Goal: Transaction & Acquisition: Purchase product/service

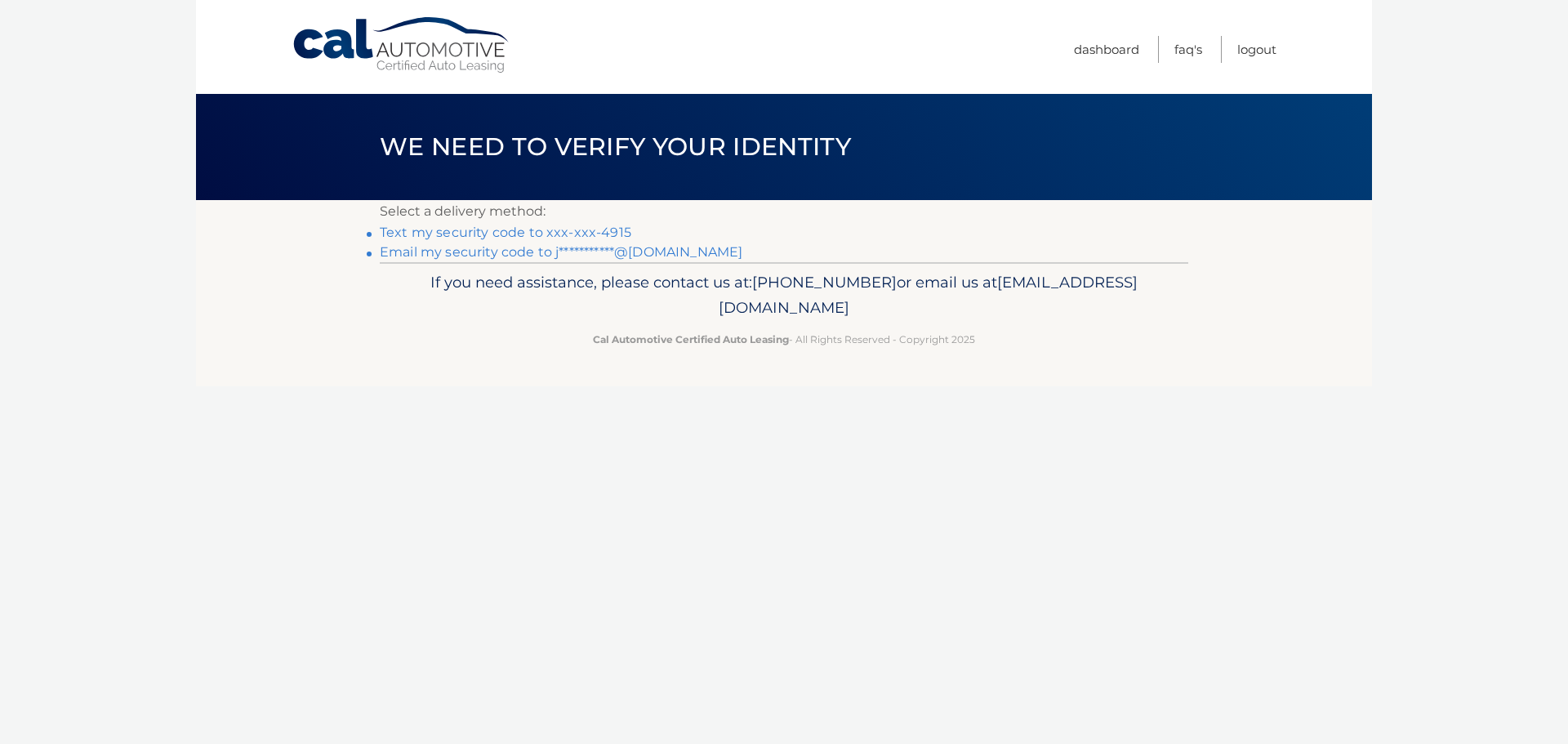
click at [530, 235] on link "Text my security code to xxx-xxx-4915" at bounding box center [506, 232] width 252 height 16
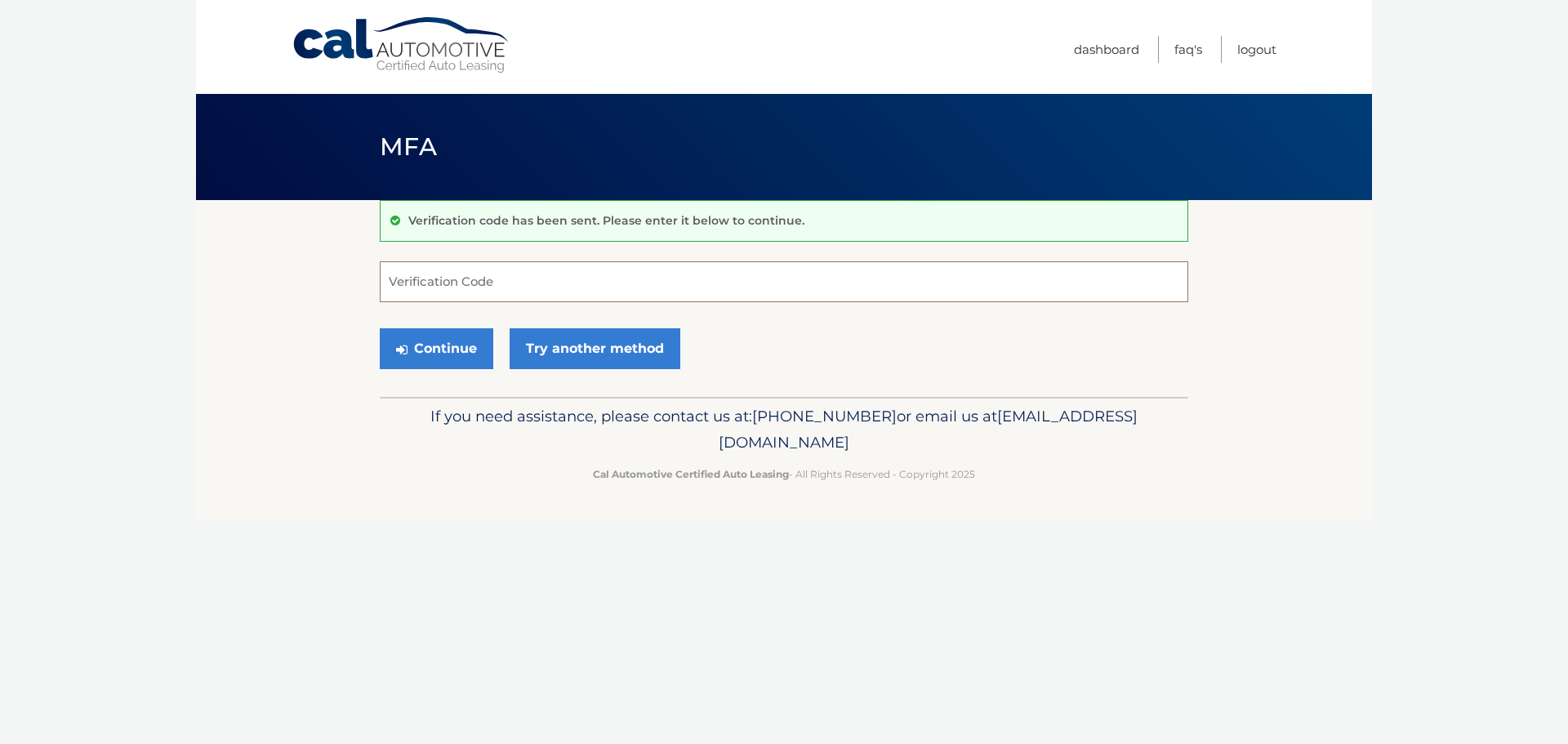
click at [497, 281] on input "Verification Code" at bounding box center [784, 282] width 809 height 41
type input "219905"
click at [451, 345] on button "Continue" at bounding box center [437, 349] width 113 height 41
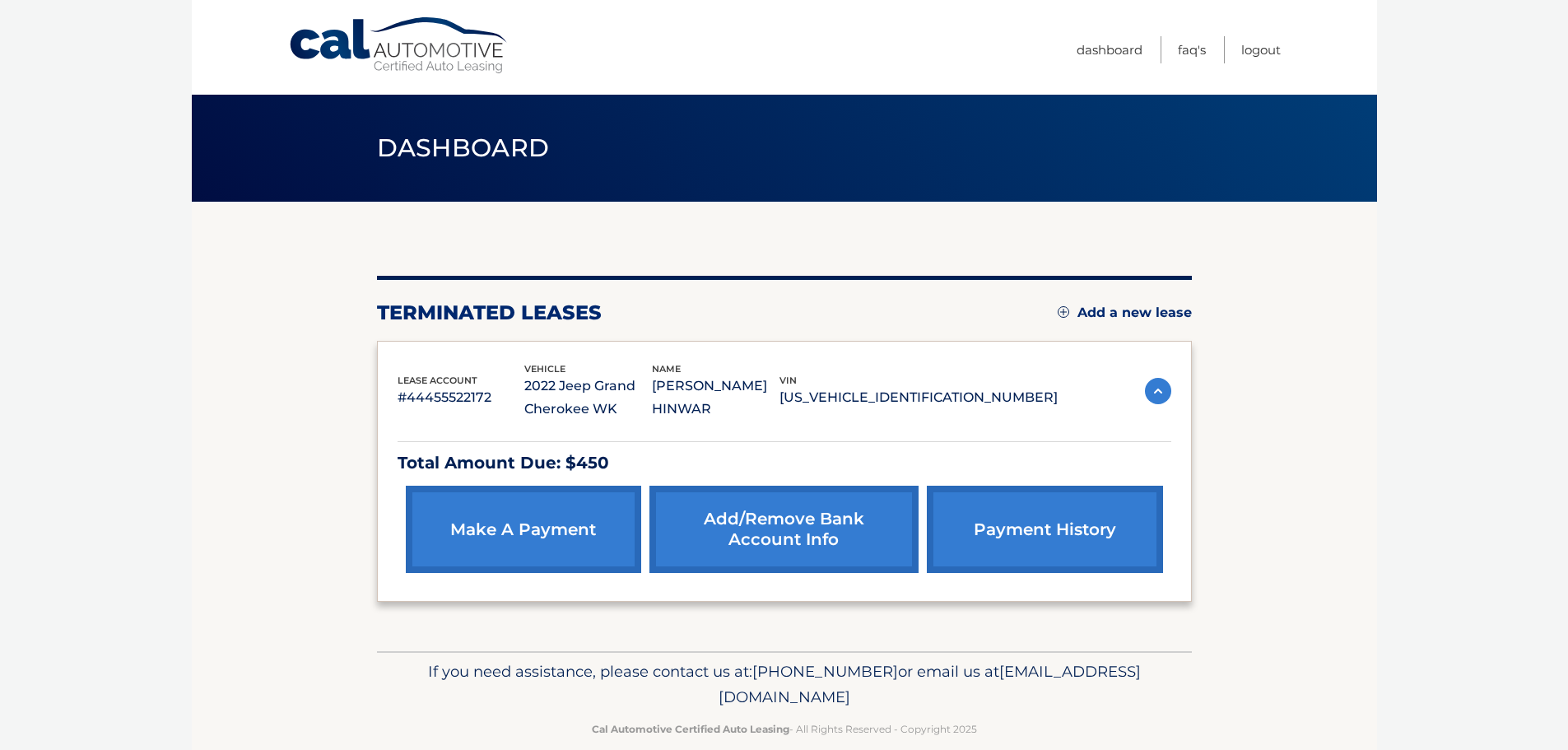
click at [518, 461] on p "Total Amount Due: $450" at bounding box center [784, 463] width 774 height 29
click at [1157, 384] on img at bounding box center [1158, 391] width 27 height 27
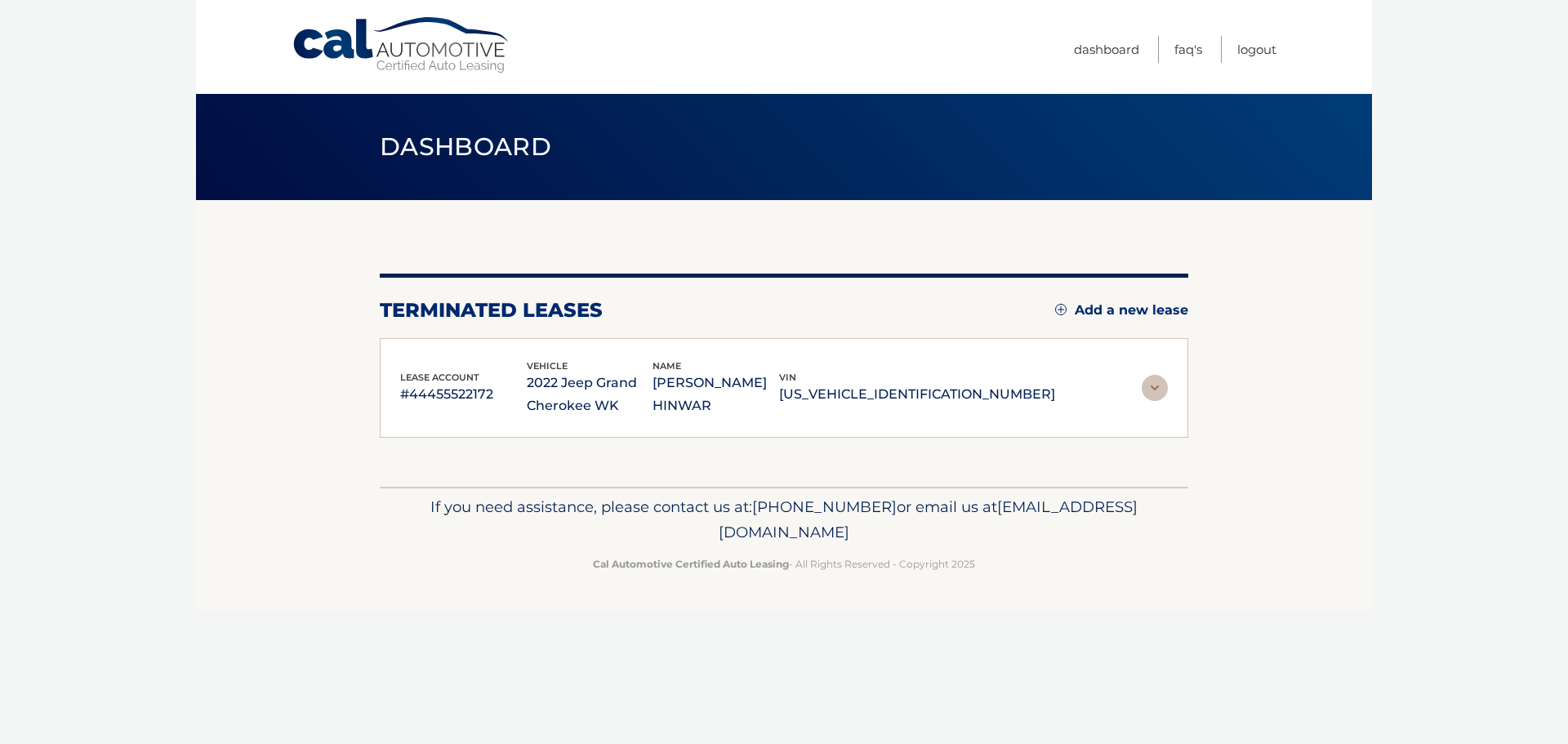
click at [1148, 381] on img at bounding box center [1155, 388] width 26 height 26
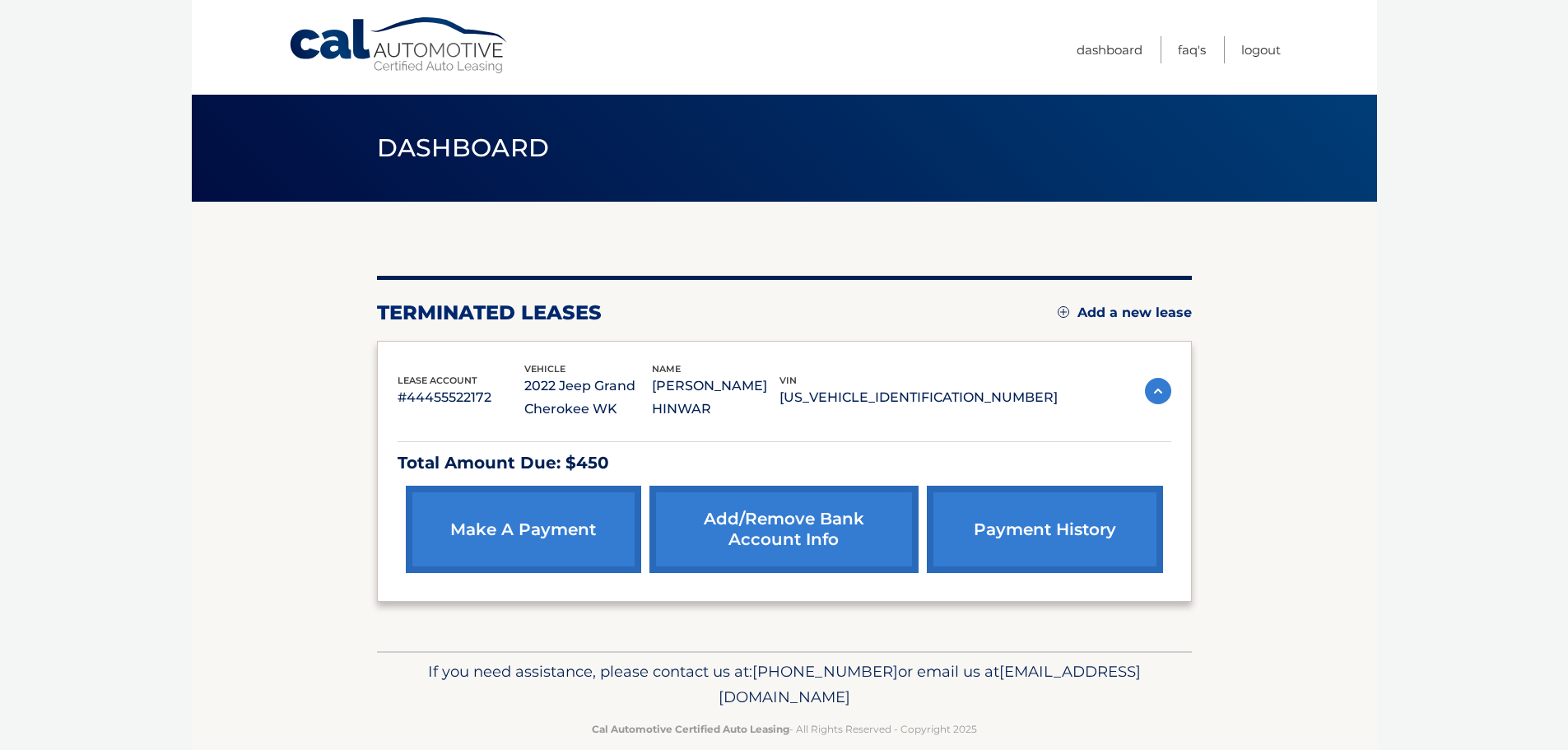
click at [1035, 524] on link "payment history" at bounding box center [1043, 529] width 235 height 88
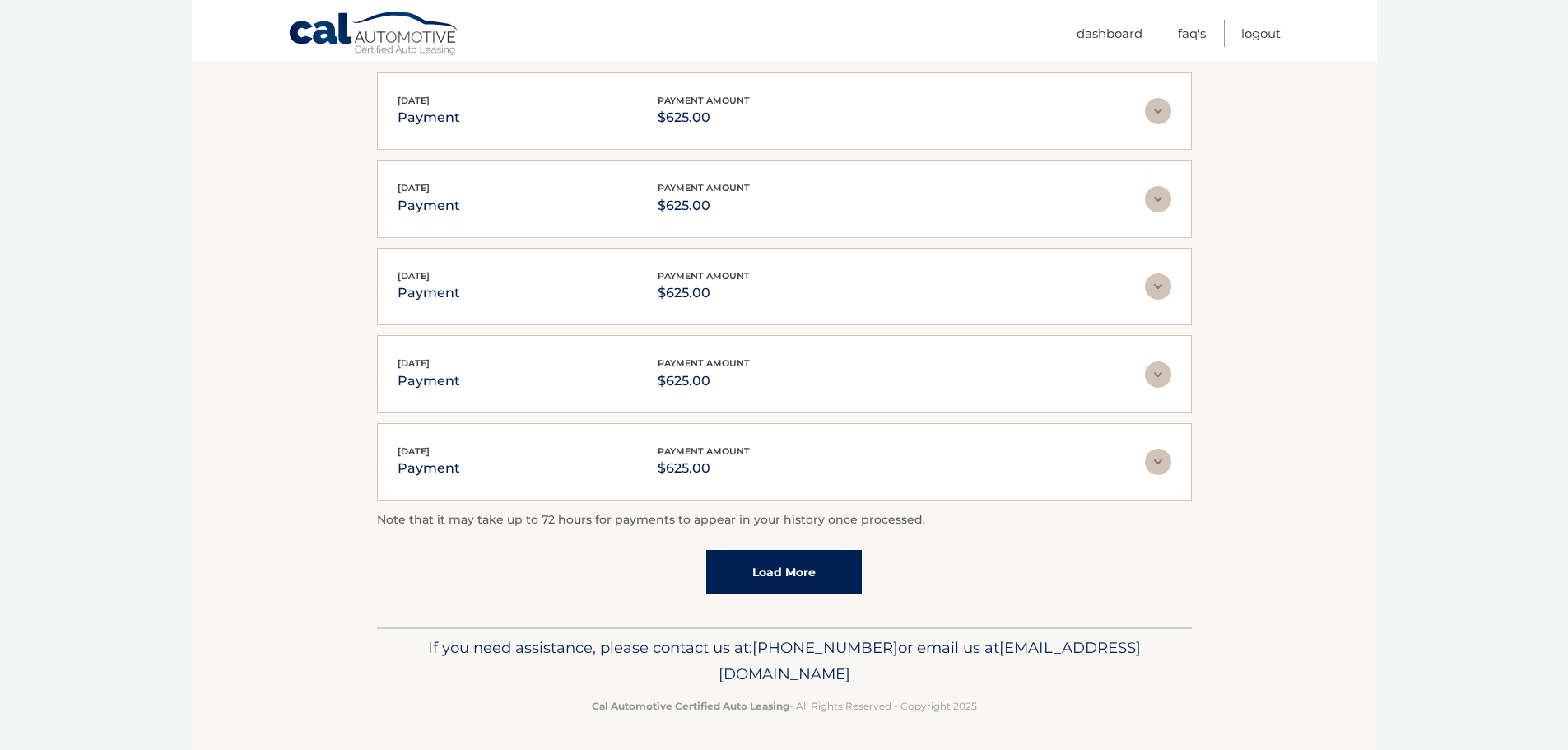
scroll to position [332, 0]
click at [809, 574] on link "Load More" at bounding box center [784, 569] width 156 height 44
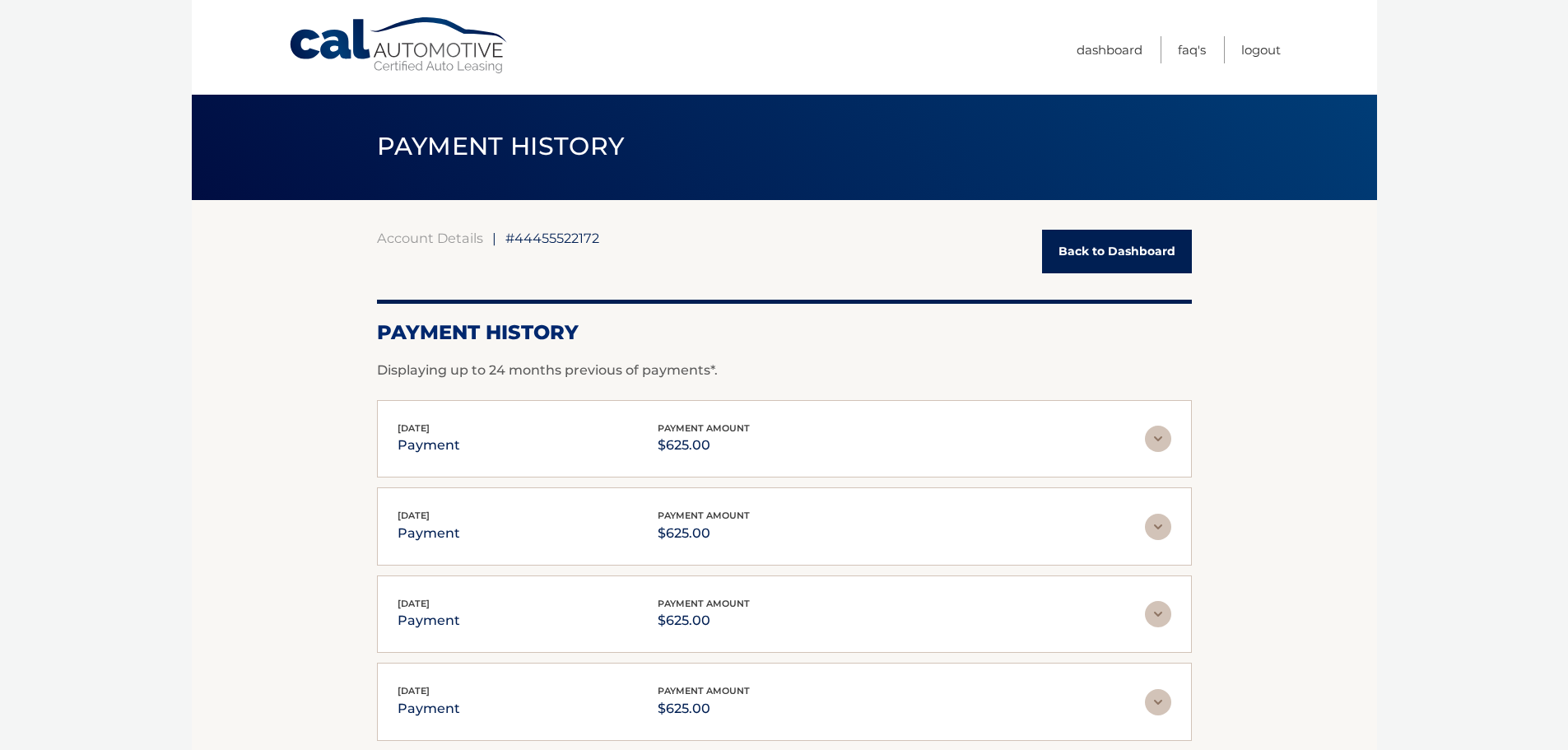
scroll to position [0, 0]
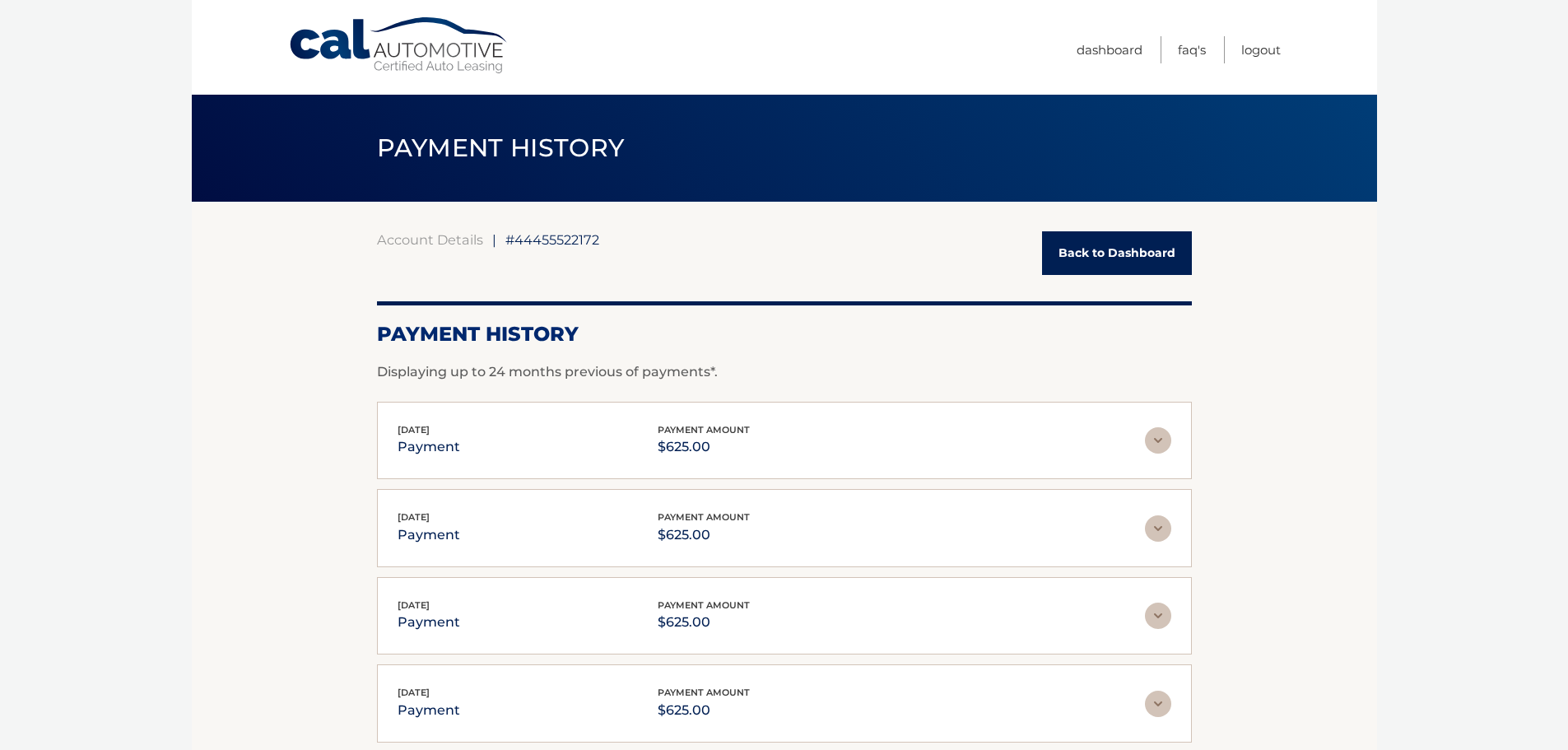
click at [1091, 248] on link "Back to Dashboard" at bounding box center [1116, 253] width 150 height 43
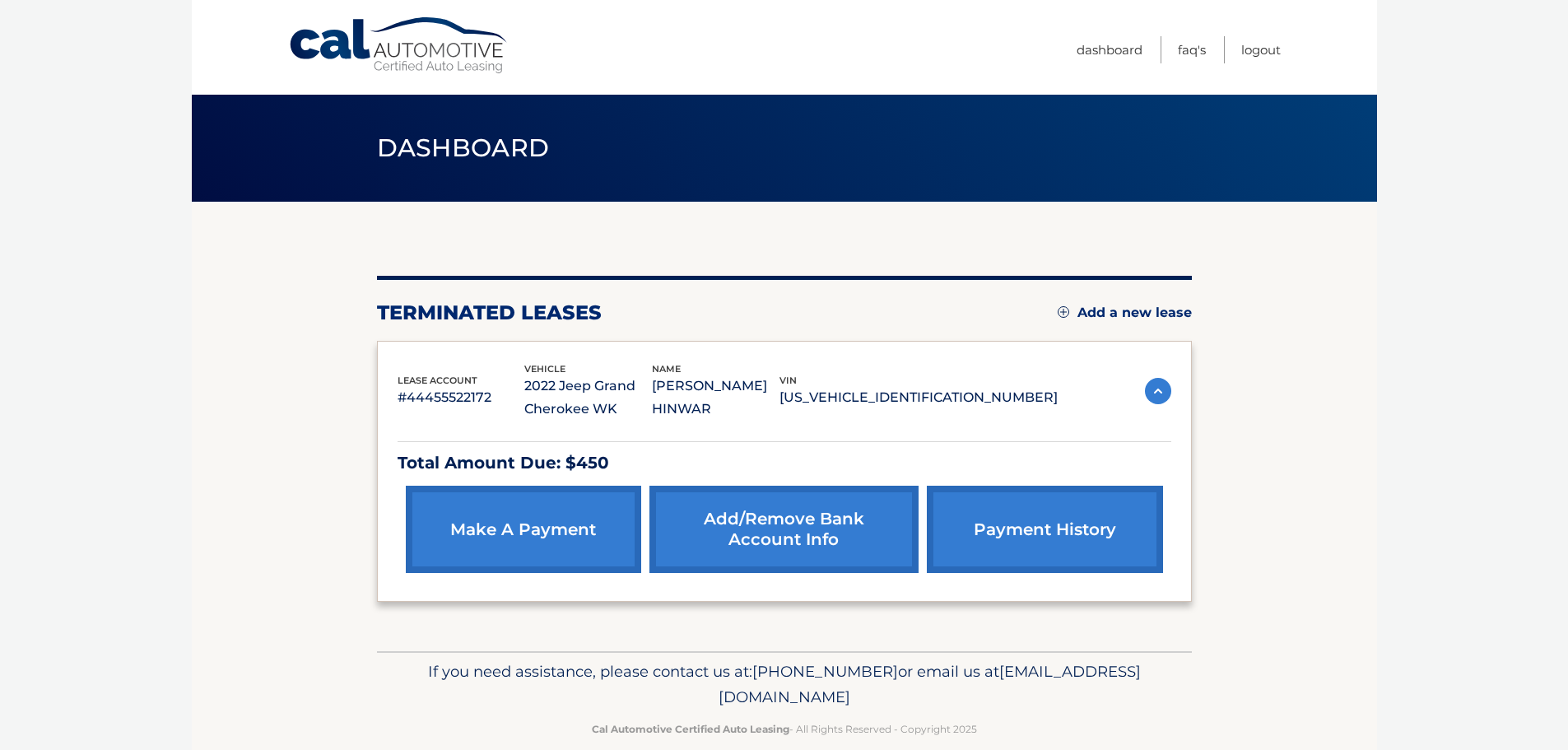
click at [531, 519] on link "make a payment" at bounding box center [523, 529] width 235 height 88
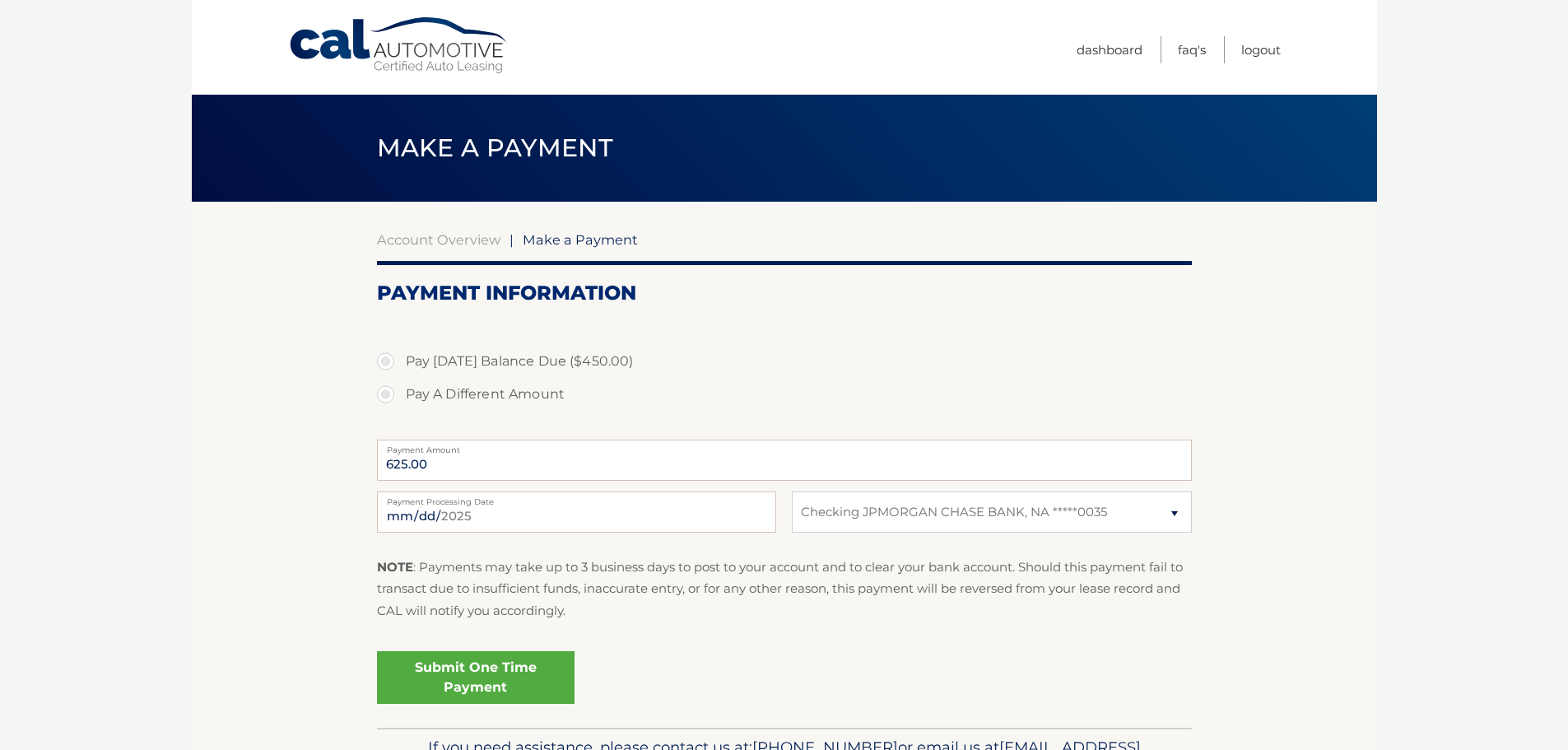
select select "OWZlYWUxOWUtZjNjYy00ZjdkLWE3Y2EtMTljMjMyOTg1ZTY2"
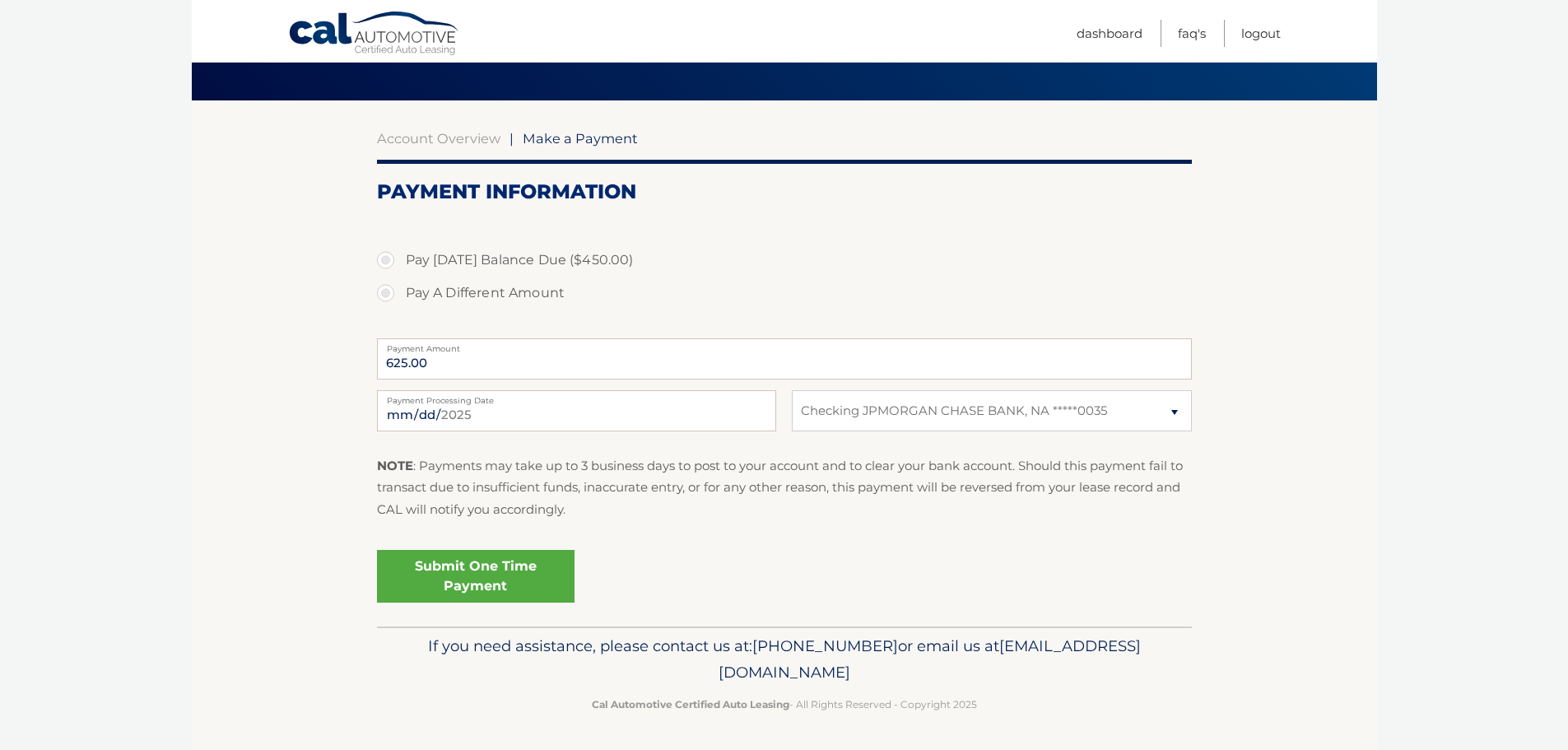
scroll to position [102, 0]
click at [666, 369] on input "625.00" at bounding box center [784, 358] width 815 height 41
click at [519, 261] on label "Pay [DATE] Balance Due ($450.00)" at bounding box center [784, 259] width 815 height 32
click at [400, 261] on input "Pay [DATE] Balance Due ($450.00)" at bounding box center [392, 256] width 17 height 27
radio input "true"
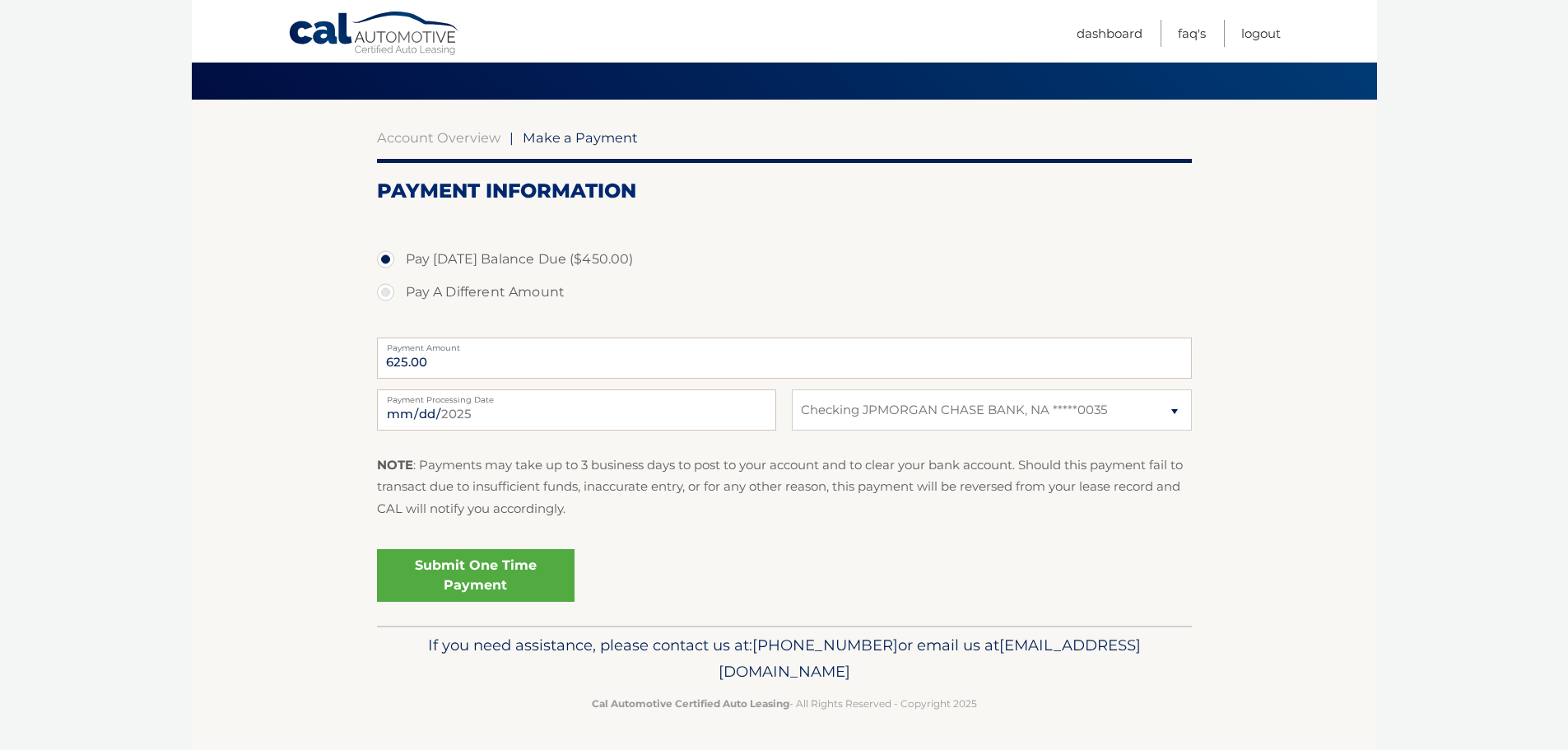
type input "450.00"
click at [386, 288] on label "Pay A Different Amount" at bounding box center [784, 291] width 815 height 32
click at [386, 288] on input "Pay A Different Amount" at bounding box center [392, 288] width 17 height 27
radio input "true"
click at [389, 259] on label "Pay [DATE] Balance Due ($450.00)" at bounding box center [784, 259] width 815 height 32
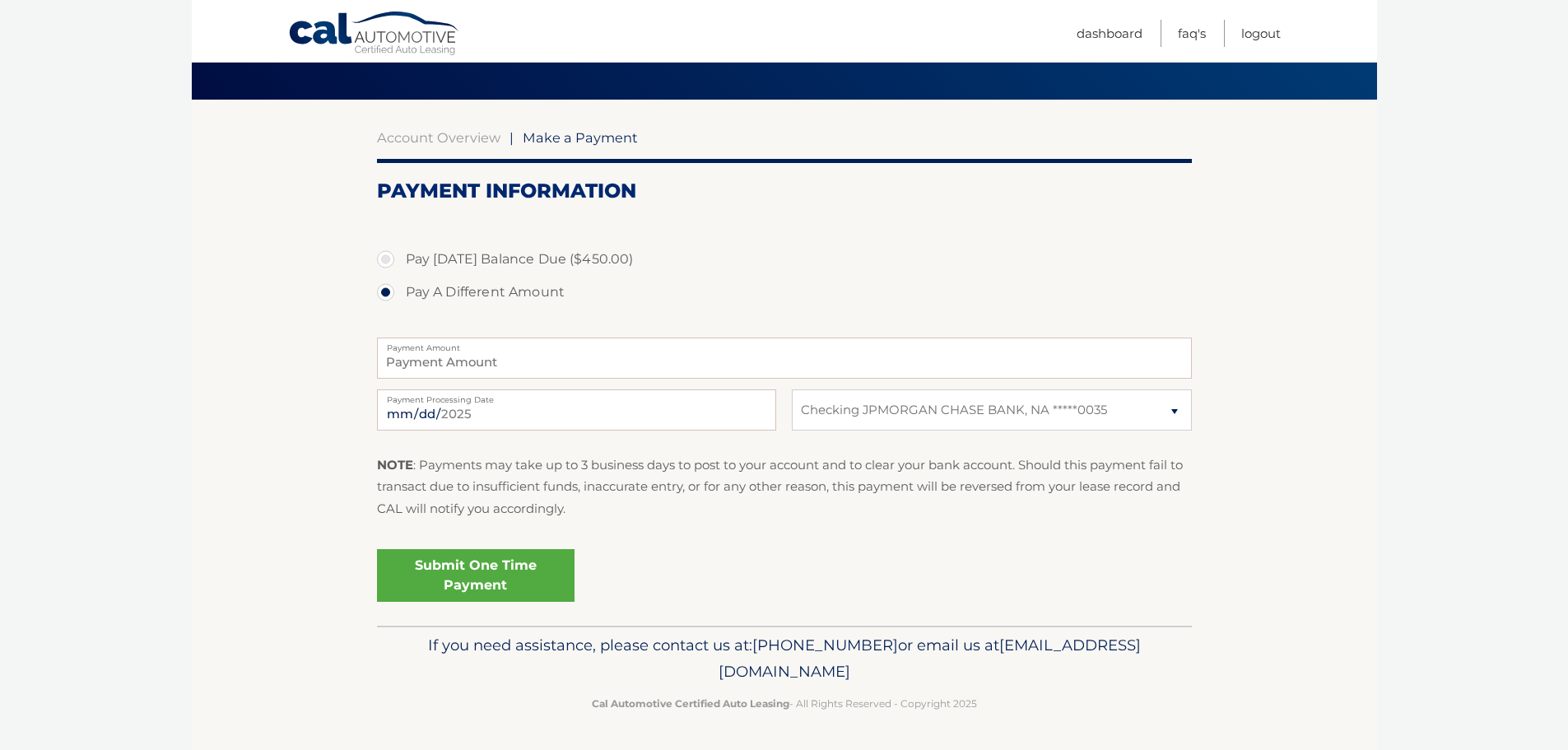
click at [389, 259] on input "Pay [DATE] Balance Due ($450.00)" at bounding box center [392, 256] width 17 height 27
radio input "true"
type input "450.00"
click at [766, 554] on div "Submit One Time Payment" at bounding box center [784, 572] width 815 height 59
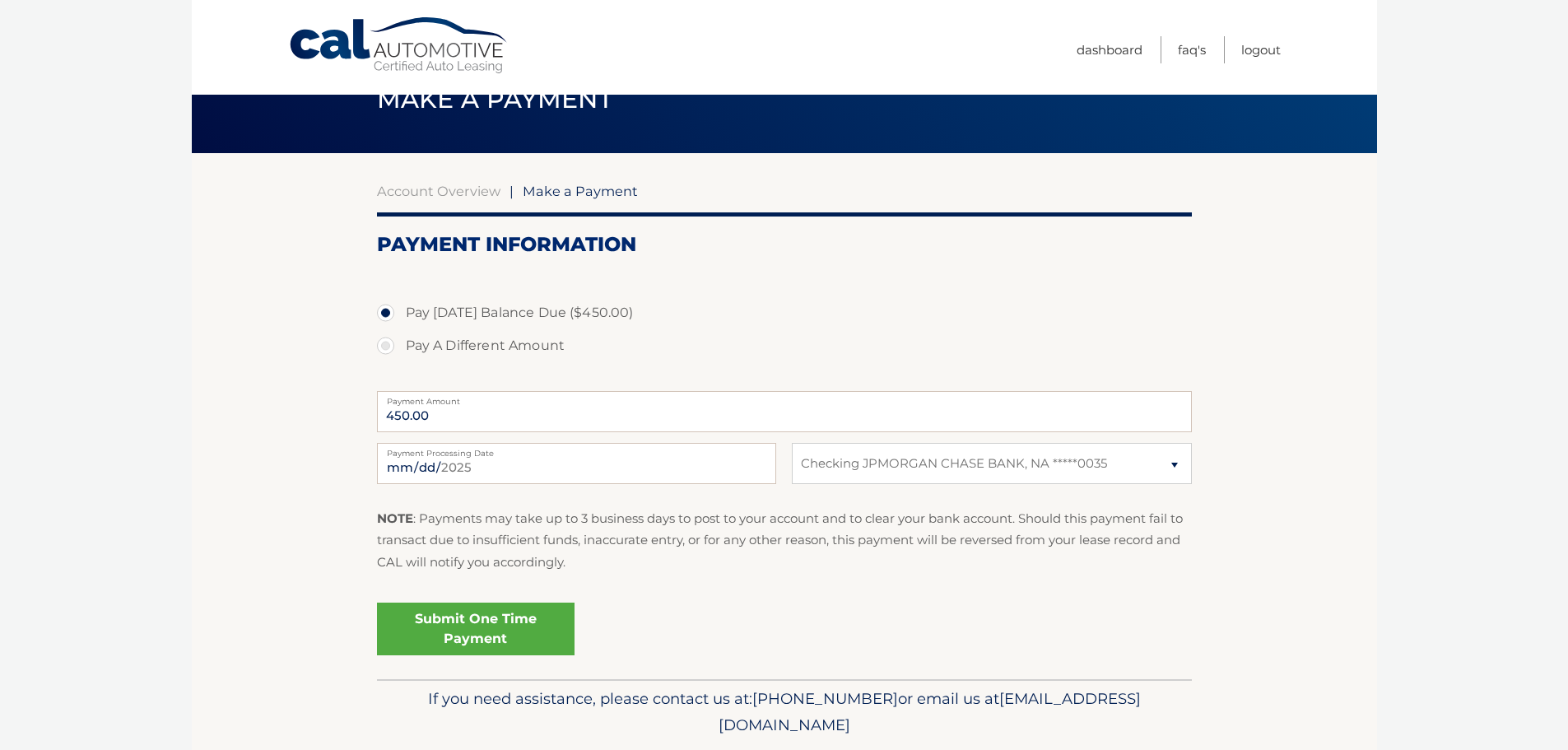
scroll to position [20, 0]
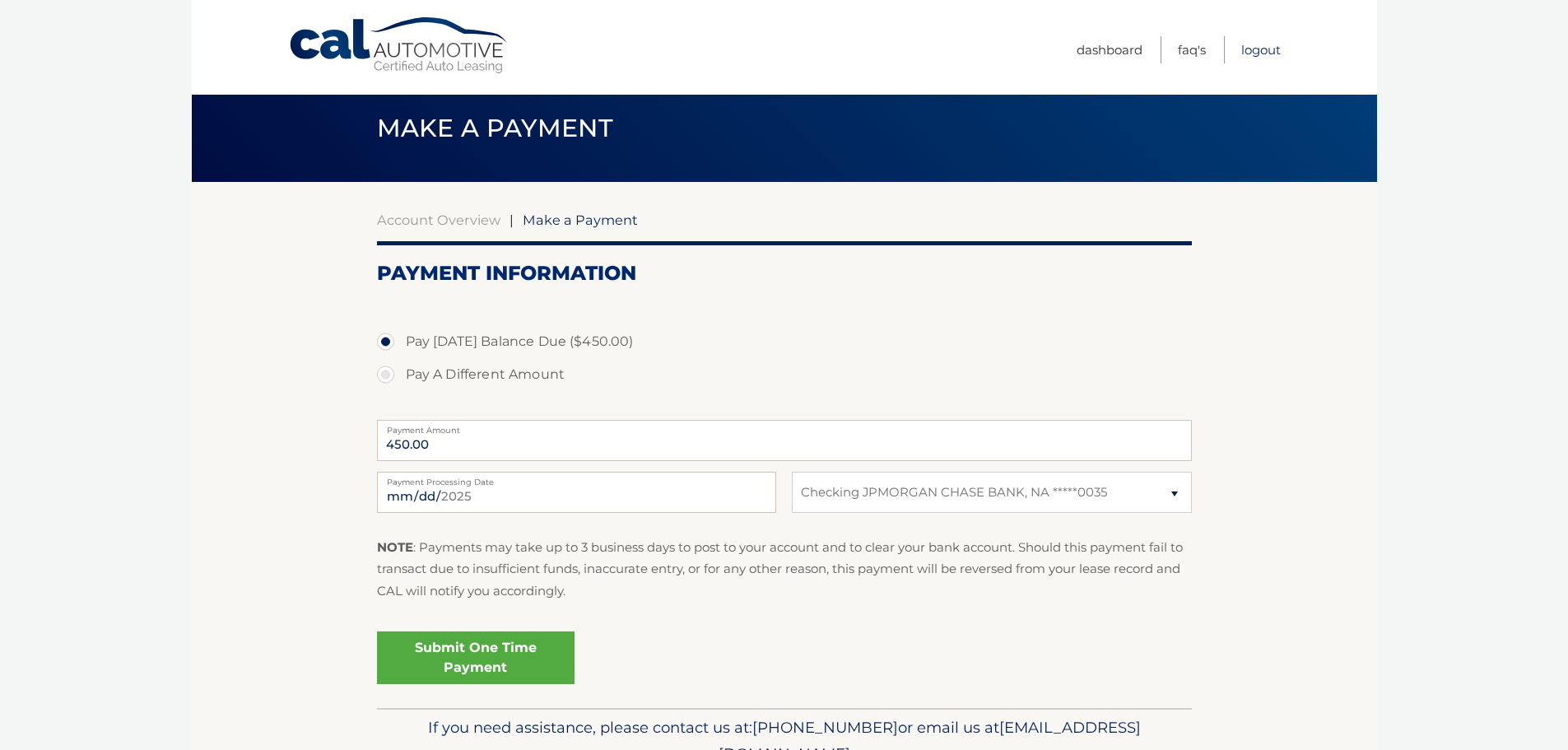
click at [1264, 45] on link "Logout" at bounding box center [1261, 50] width 39 height 28
